Goal: Check status

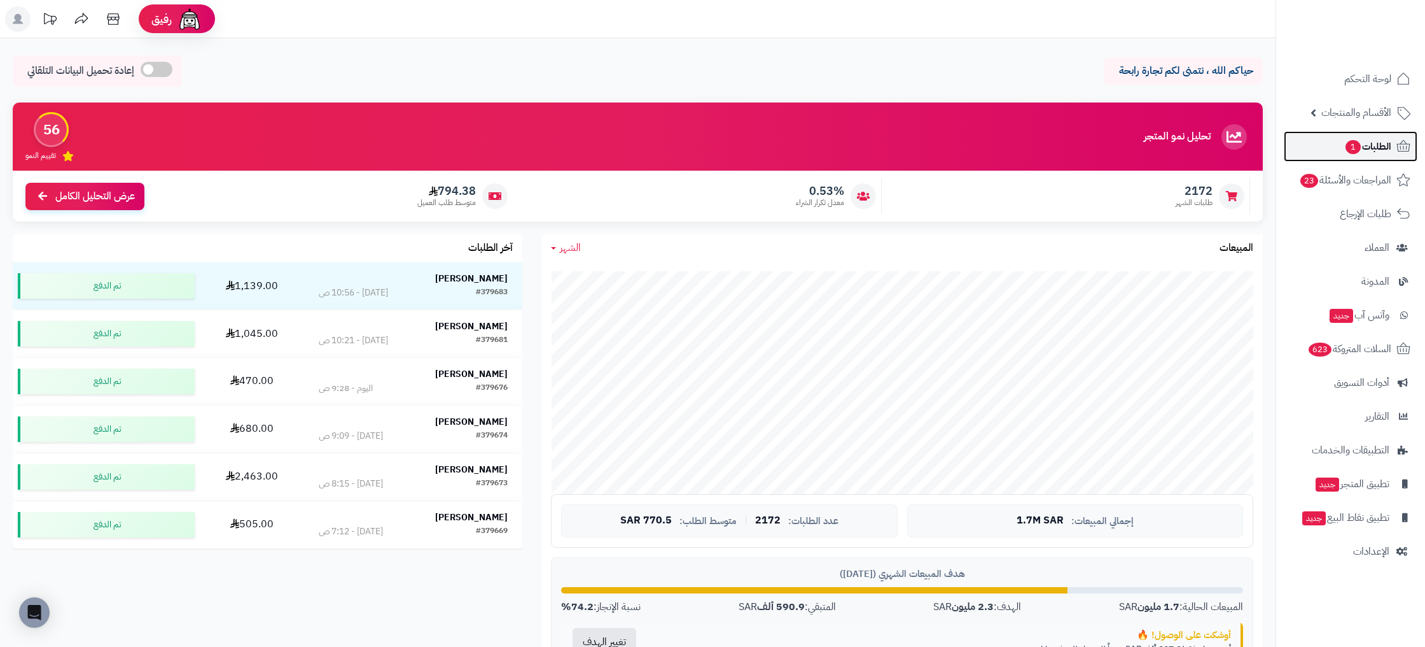
click at [1385, 151] on span "الطلبات 1" at bounding box center [1368, 146] width 47 height 18
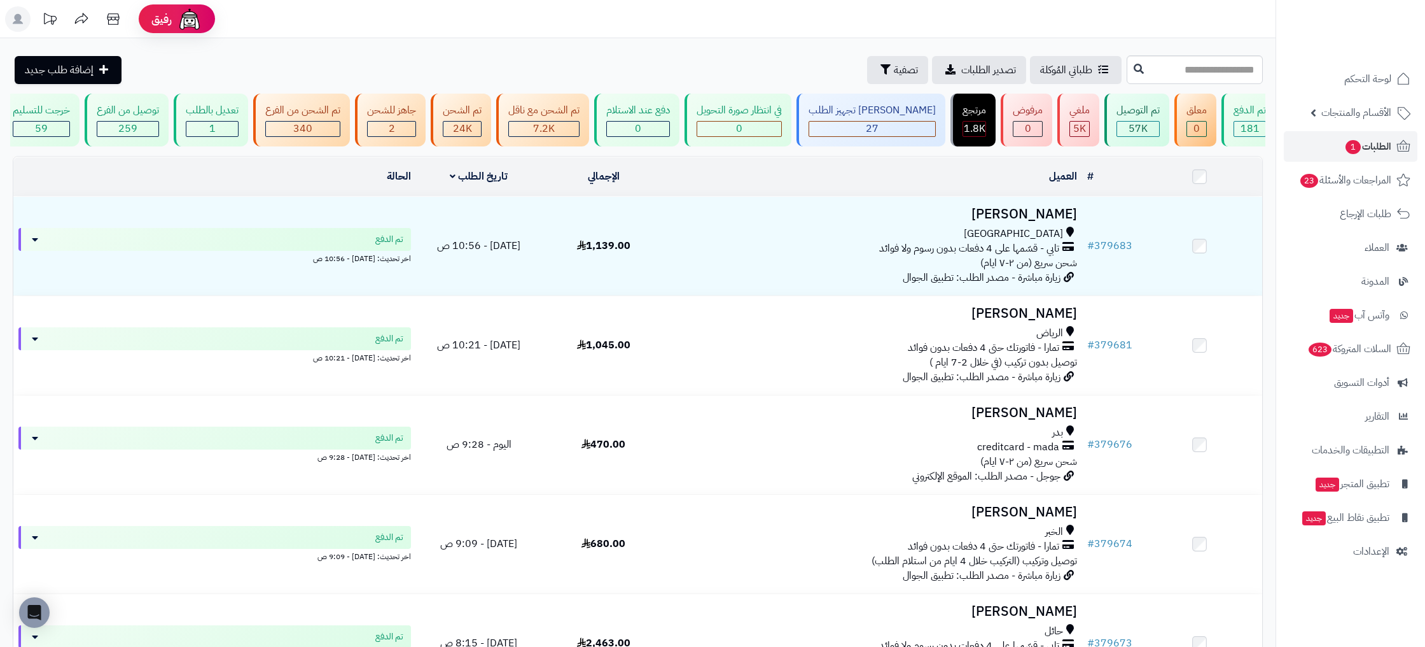
scroll to position [0, -162]
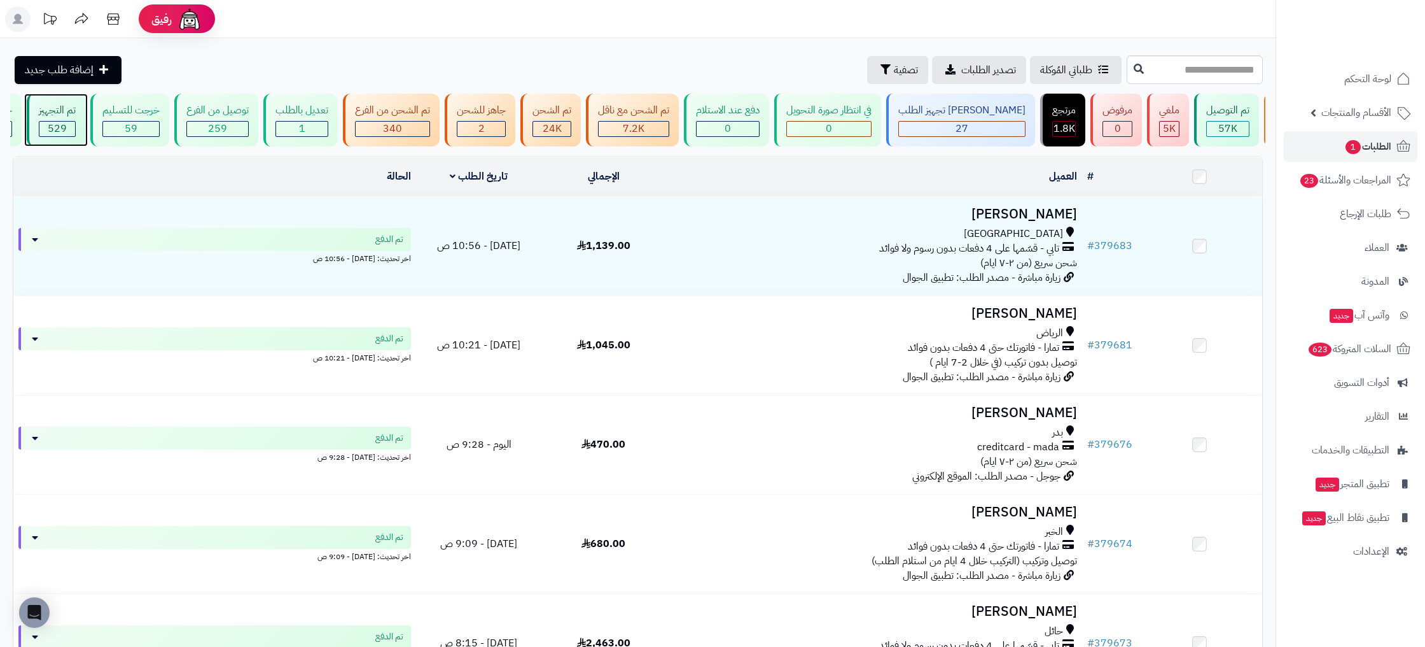
click at [75, 125] on div "529" at bounding box center [57, 129] width 36 height 15
